Goal: Register for event/course

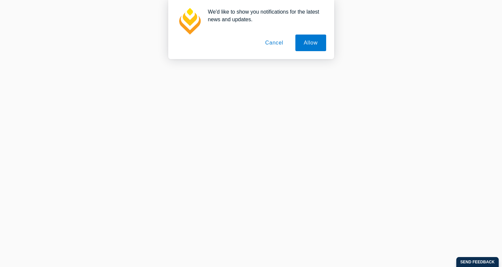
scroll to position [307, 0]
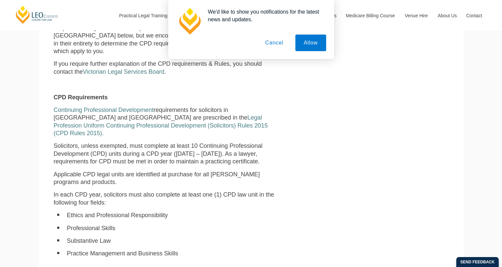
click at [274, 44] on button "Cancel" at bounding box center [274, 42] width 35 height 17
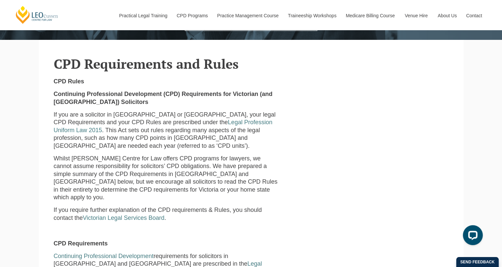
scroll to position [126, 0]
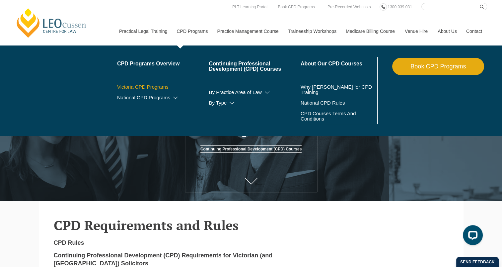
click at [155, 86] on link "Victoria CPD Programs" at bounding box center [163, 86] width 92 height 5
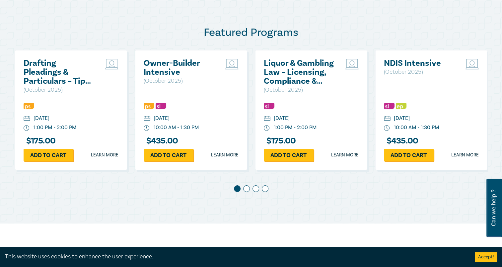
scroll to position [338, 0]
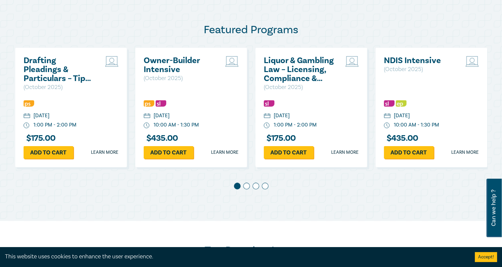
click at [246, 183] on span at bounding box center [246, 185] width 7 height 7
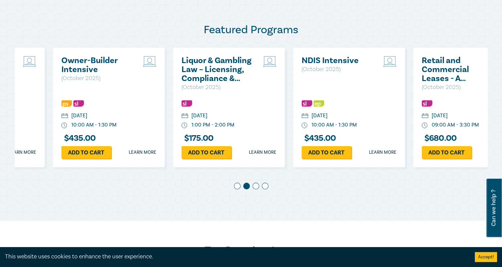
scroll to position [0, 120]
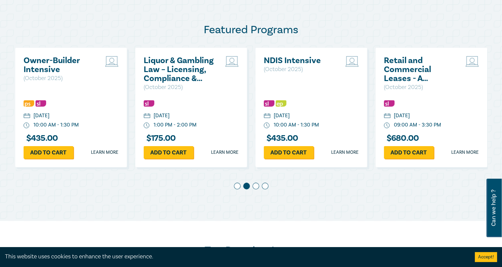
click at [257, 187] on span at bounding box center [255, 185] width 7 height 7
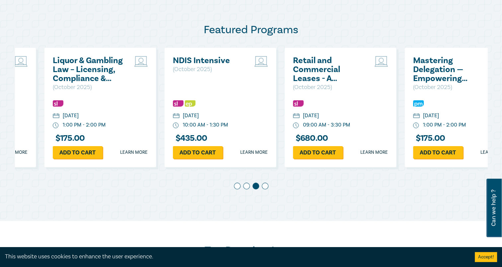
scroll to position [0, 240]
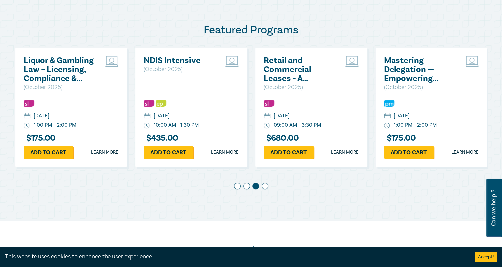
click at [265, 187] on span at bounding box center [265, 185] width 7 height 7
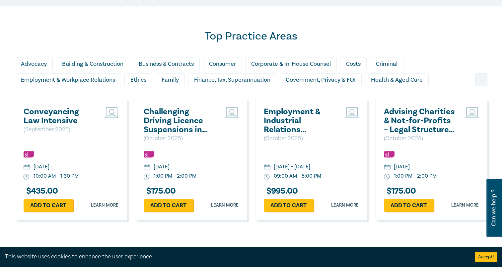
scroll to position [551, 0]
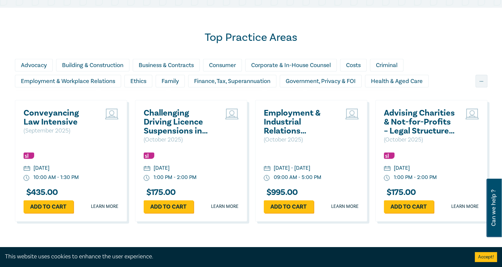
click at [56, 114] on h2 "Conveyancing Law Intensive" at bounding box center [59, 117] width 71 height 18
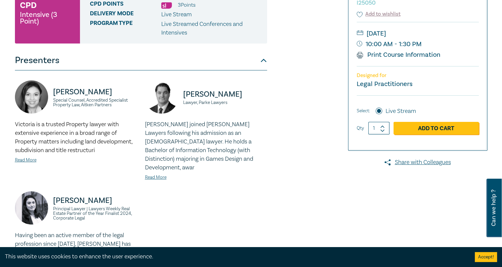
scroll to position [117, 0]
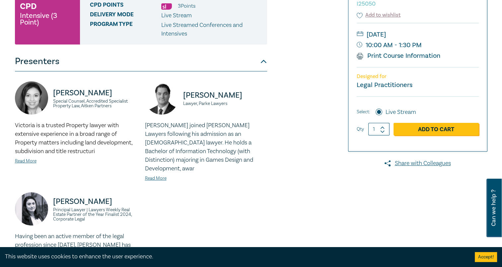
click at [405, 55] on link "Print Course Information" at bounding box center [399, 55] width 84 height 9
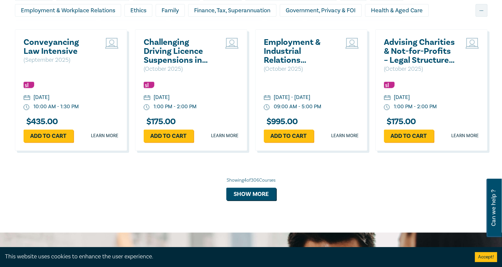
scroll to position [620, 0]
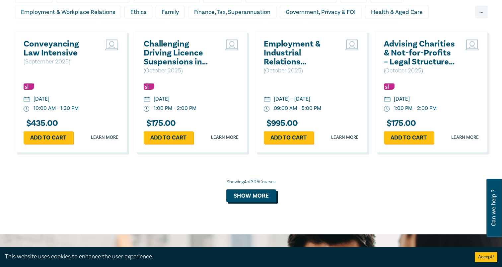
click at [251, 198] on button "Show more" at bounding box center [251, 195] width 50 height 13
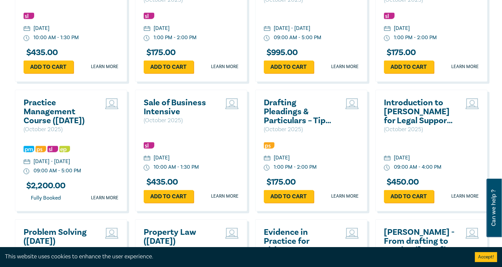
scroll to position [693, 0]
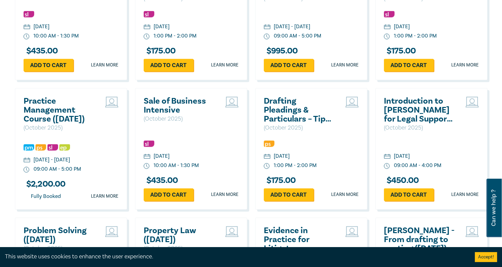
click at [42, 114] on h2 "Practice Management Course (October 2025)" at bounding box center [59, 110] width 71 height 27
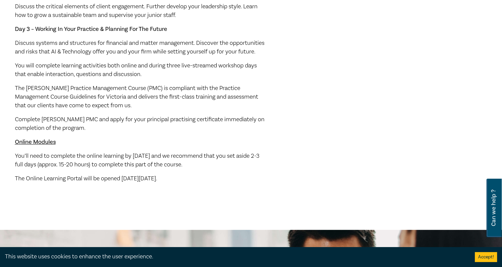
click at [42, 114] on div "You can now log in to the store without a password. More info leocussen.edu.au/…" at bounding box center [251, 170] width 502 height 1015
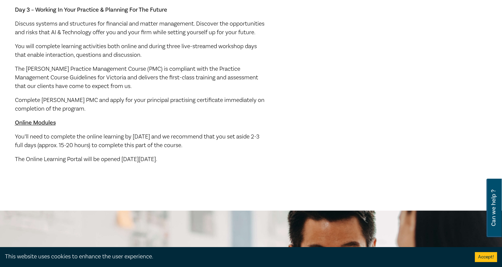
scroll to position [354, 0]
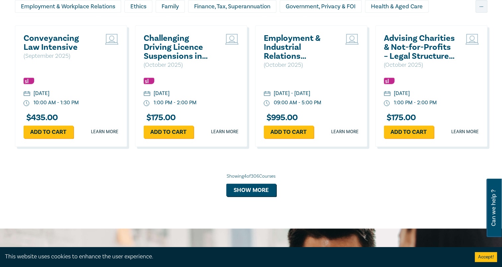
scroll to position [648, 0]
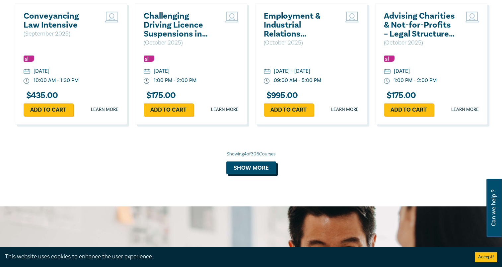
click at [260, 168] on button "Show more" at bounding box center [251, 167] width 50 height 13
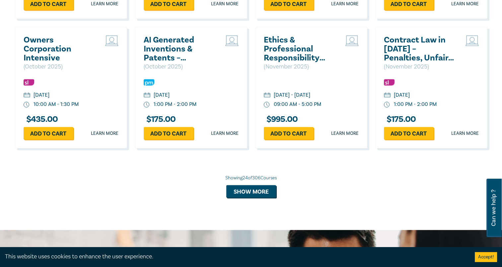
scroll to position [1275, 0]
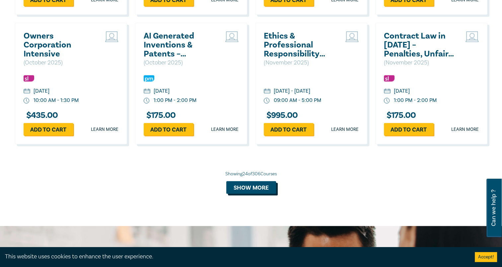
click at [254, 194] on button "Show more" at bounding box center [251, 187] width 50 height 13
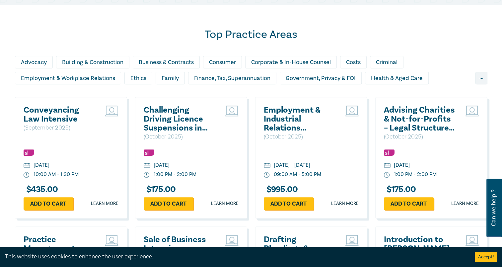
scroll to position [552, 0]
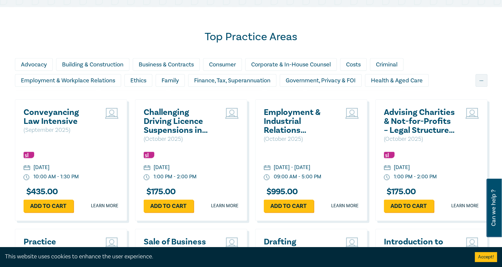
click at [61, 114] on h2 "Conveyancing Law Intensive" at bounding box center [59, 117] width 71 height 18
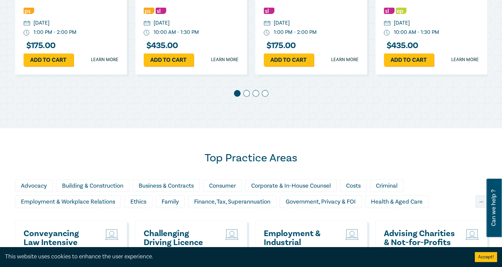
scroll to position [1042, 0]
